Goal: Use online tool/utility: Utilize a website feature to perform a specific function

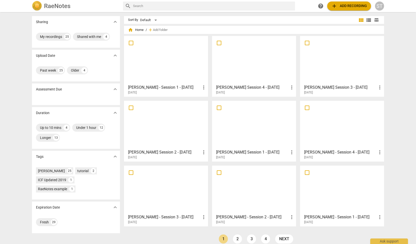
click at [339, 6] on span "add Add recording" at bounding box center [349, 6] width 36 height 6
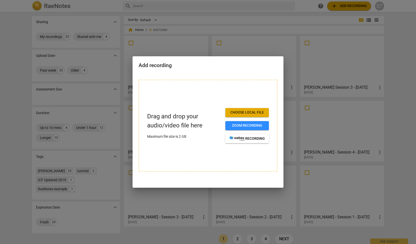
click at [257, 111] on span "Choose local file" at bounding box center [246, 112] width 35 height 5
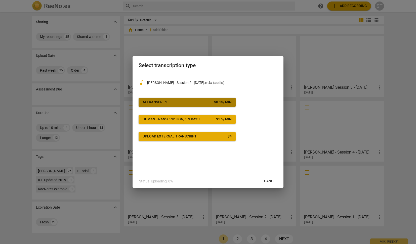
click at [218, 102] on div "$ 0.15 / min" at bounding box center [223, 102] width 18 height 5
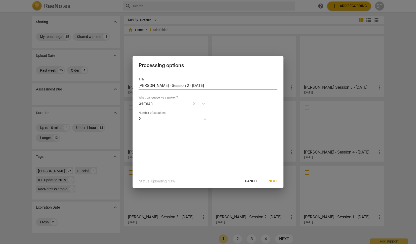
click at [272, 181] on span "Next" at bounding box center [272, 181] width 9 height 5
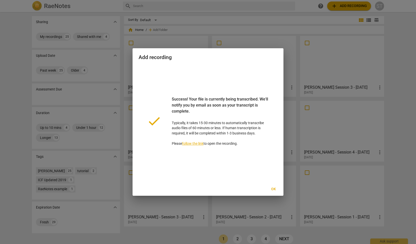
click at [274, 187] on span "Ok" at bounding box center [273, 189] width 8 height 5
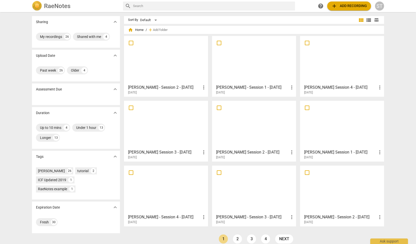
click at [174, 57] on div at bounding box center [166, 60] width 80 height 44
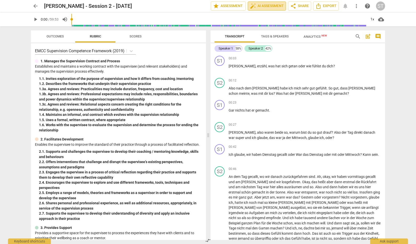
click at [270, 5] on span "auto_fix_high AI Assessment" at bounding box center [267, 6] width 34 height 6
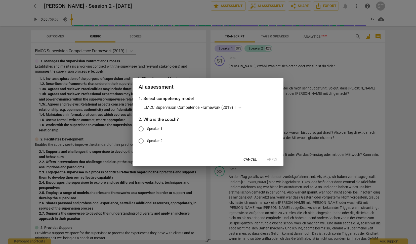
click at [157, 127] on span "Speaker 1" at bounding box center [154, 128] width 15 height 5
click at [147, 127] on input "Speaker 1" at bounding box center [141, 129] width 12 height 12
radio input "true"
click at [271, 158] on span "Apply" at bounding box center [272, 159] width 11 height 5
